Goal: Information Seeking & Learning: Learn about a topic

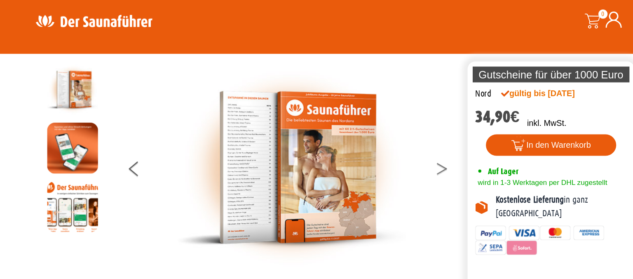
click at [410, 158] on button at bounding box center [410, 165] width 21 height 21
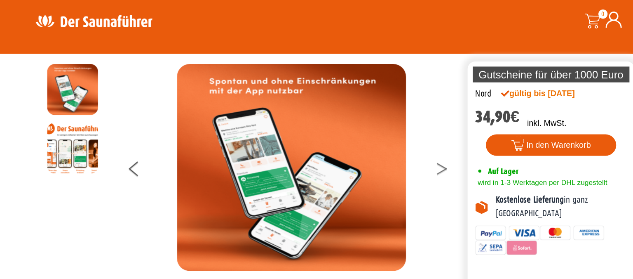
click at [410, 158] on button at bounding box center [410, 165] width 21 height 21
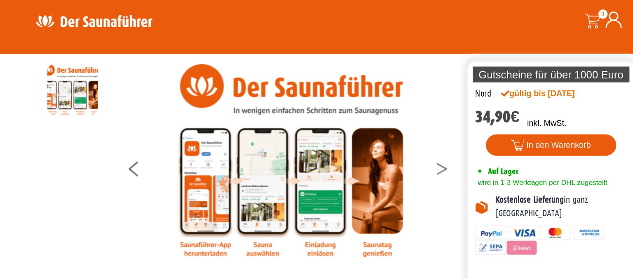
click at [410, 158] on button at bounding box center [410, 165] width 21 height 21
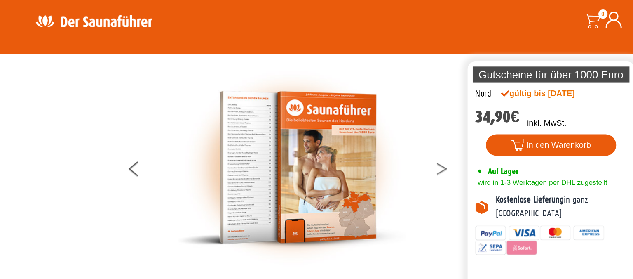
click at [403, 160] on button at bounding box center [410, 165] width 21 height 21
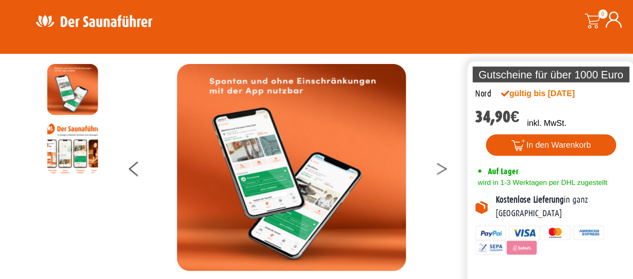
click at [403, 160] on button at bounding box center [410, 165] width 21 height 21
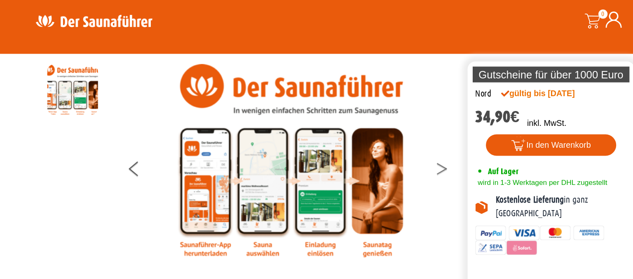
click at [403, 160] on button at bounding box center [410, 165] width 21 height 21
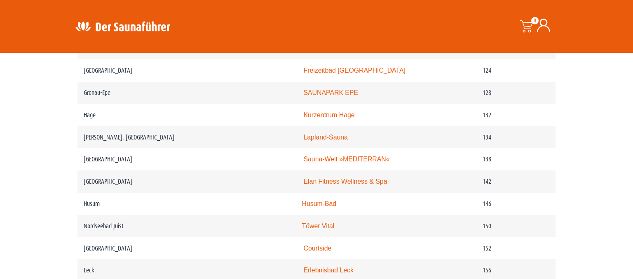
scroll to position [1047, 0]
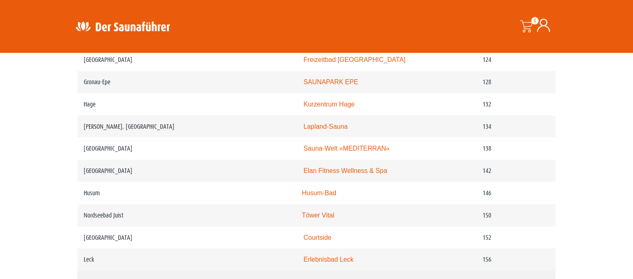
click at [325, 278] on link "Eau-Le" at bounding box center [314, 281] width 21 height 7
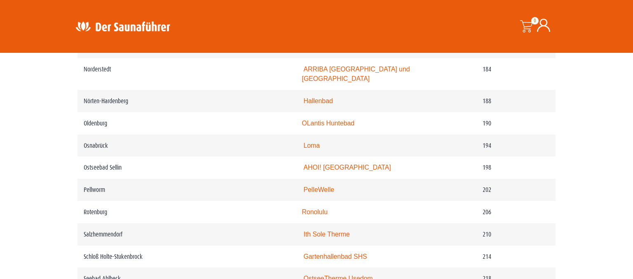
scroll to position [1400, 0]
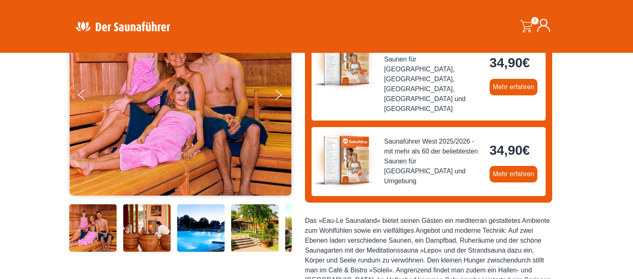
scroll to position [125, 0]
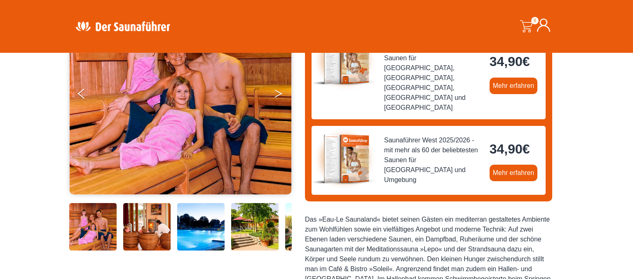
click at [289, 85] on button "Next" at bounding box center [284, 95] width 21 height 21
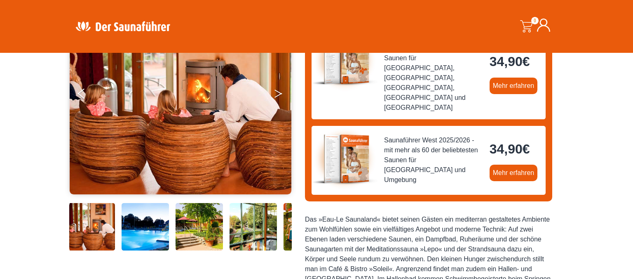
click at [281, 85] on button "Next" at bounding box center [284, 95] width 21 height 21
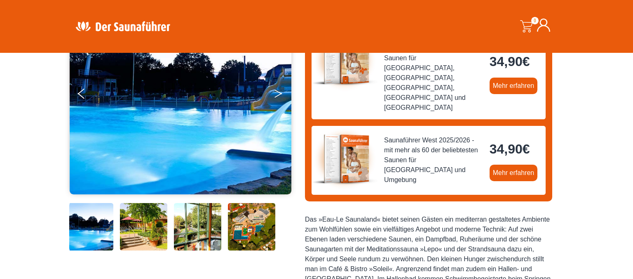
click at [281, 85] on button "Next" at bounding box center [284, 95] width 21 height 21
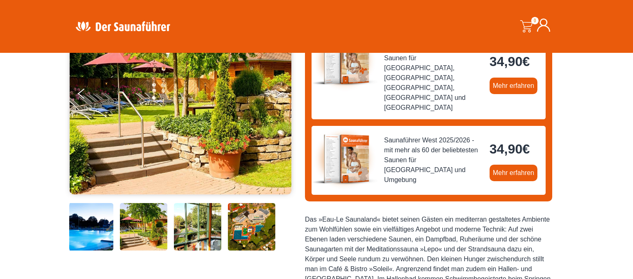
click at [281, 85] on button "Next" at bounding box center [284, 95] width 21 height 21
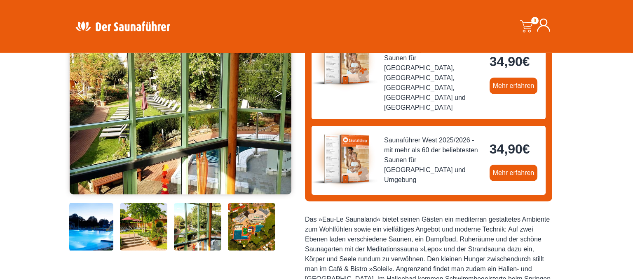
click at [281, 85] on button "Next" at bounding box center [284, 95] width 21 height 21
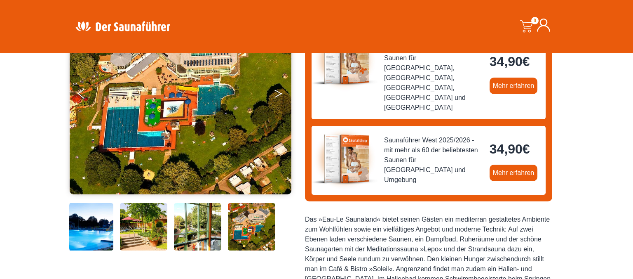
click at [281, 85] on button "Next" at bounding box center [284, 95] width 21 height 21
click at [276, 85] on button "Next" at bounding box center [284, 95] width 21 height 21
